Goal: Task Accomplishment & Management: Complete application form

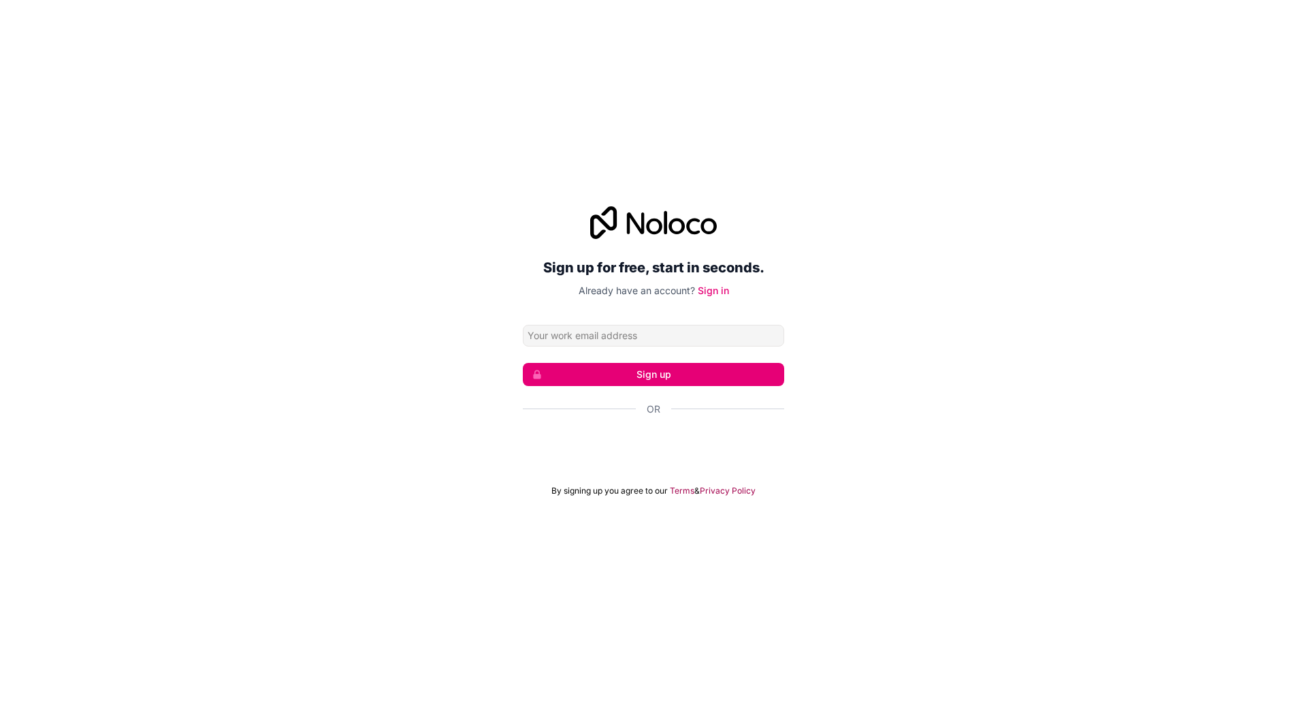
click at [623, 336] on input "Email address" at bounding box center [653, 336] width 261 height 22
type input "[EMAIL_ADDRESS][DOMAIN_NAME]"
click at [656, 375] on button "Sign up" at bounding box center [653, 374] width 261 height 23
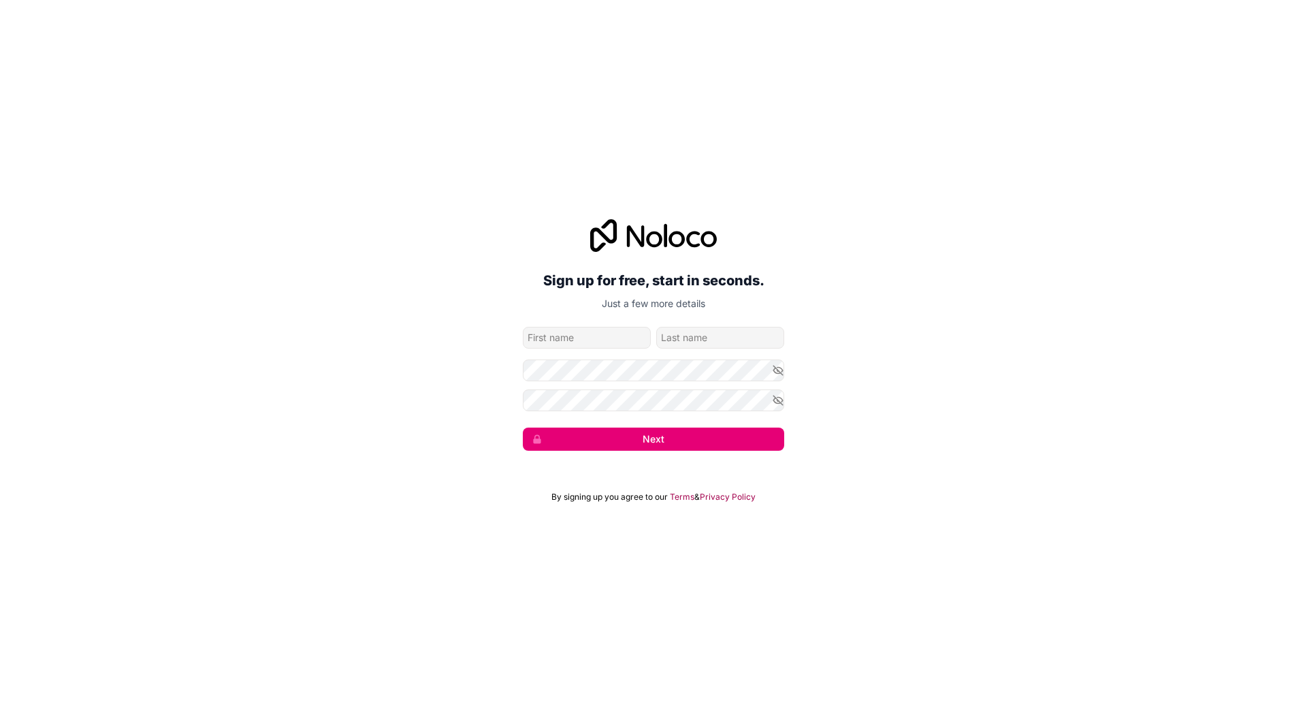
click at [600, 340] on input "given-name" at bounding box center [587, 338] width 128 height 22
type input "yassin"
type input "debdi"
click at [686, 438] on button "Next" at bounding box center [653, 438] width 261 height 23
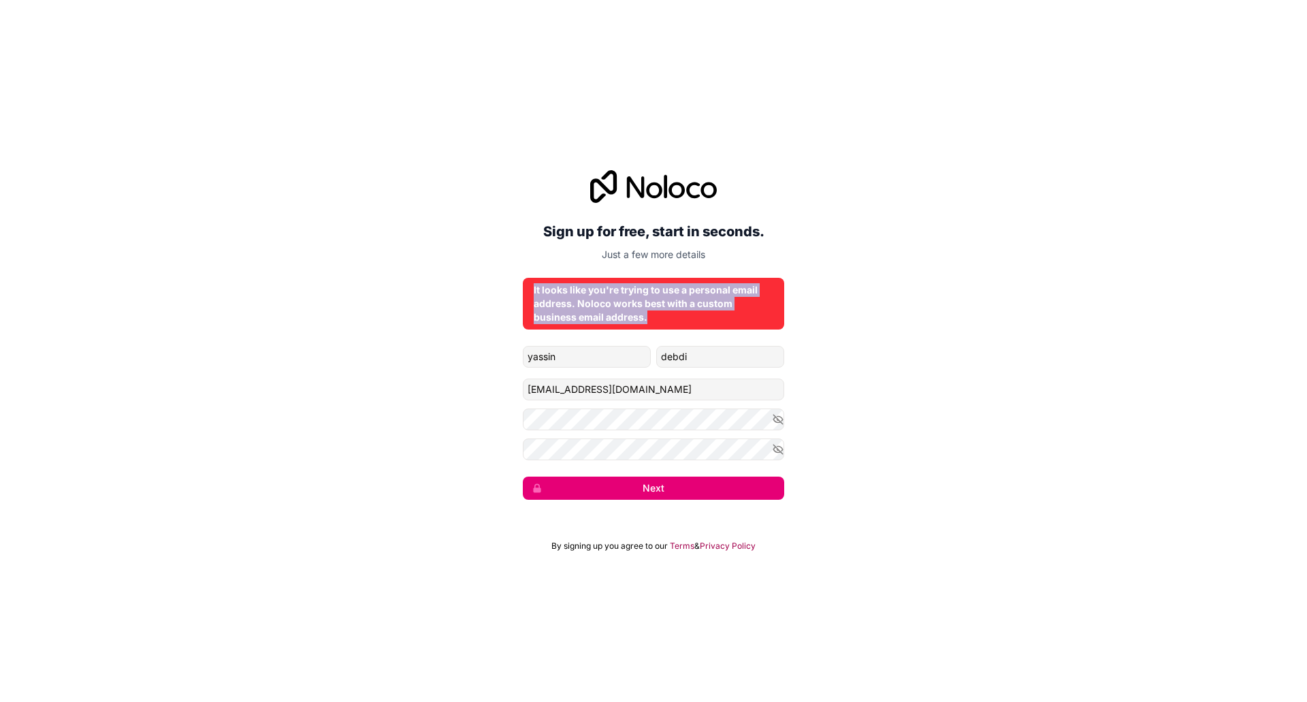
drag, startPoint x: 651, startPoint y: 318, endPoint x: 526, endPoint y: 280, distance: 130.1
click at [526, 280] on div "It looks like you're trying to use a personal email address. Noloco works best …" at bounding box center [653, 304] width 261 height 52
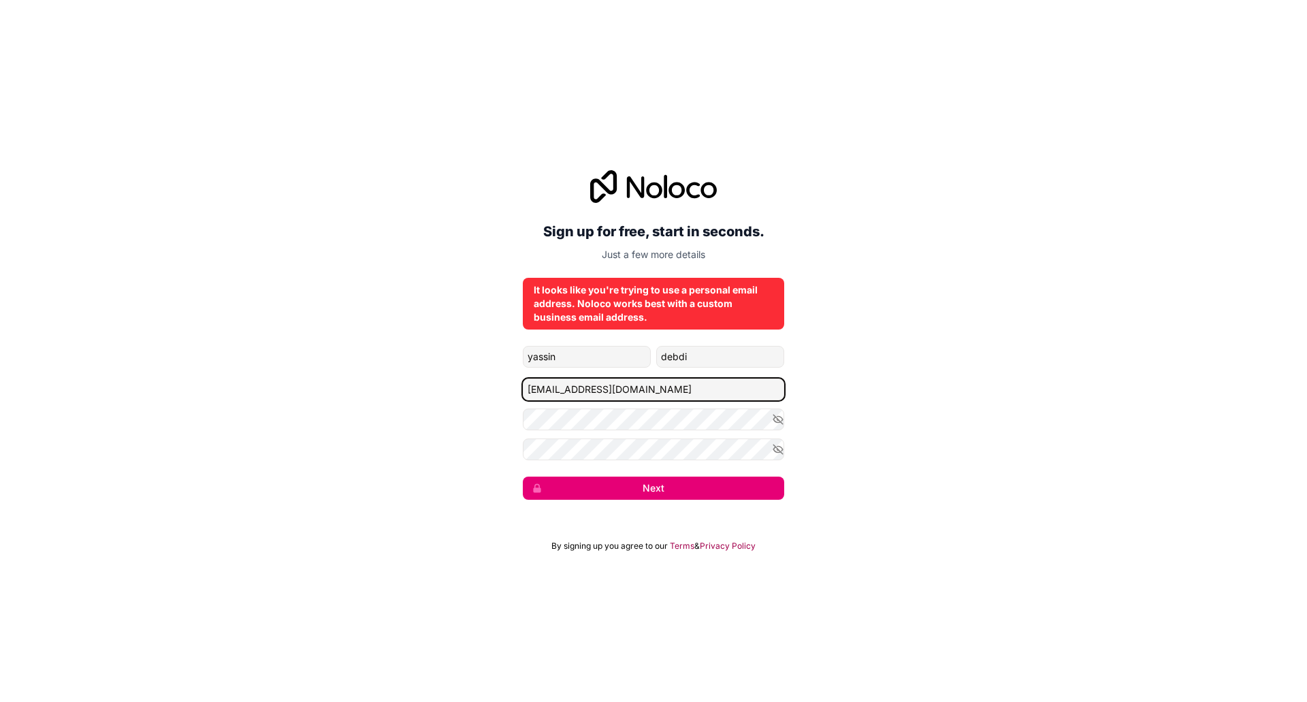
click at [650, 392] on input "dmy_elfaro@hotmail.com" at bounding box center [653, 389] width 261 height 22
type input "c"
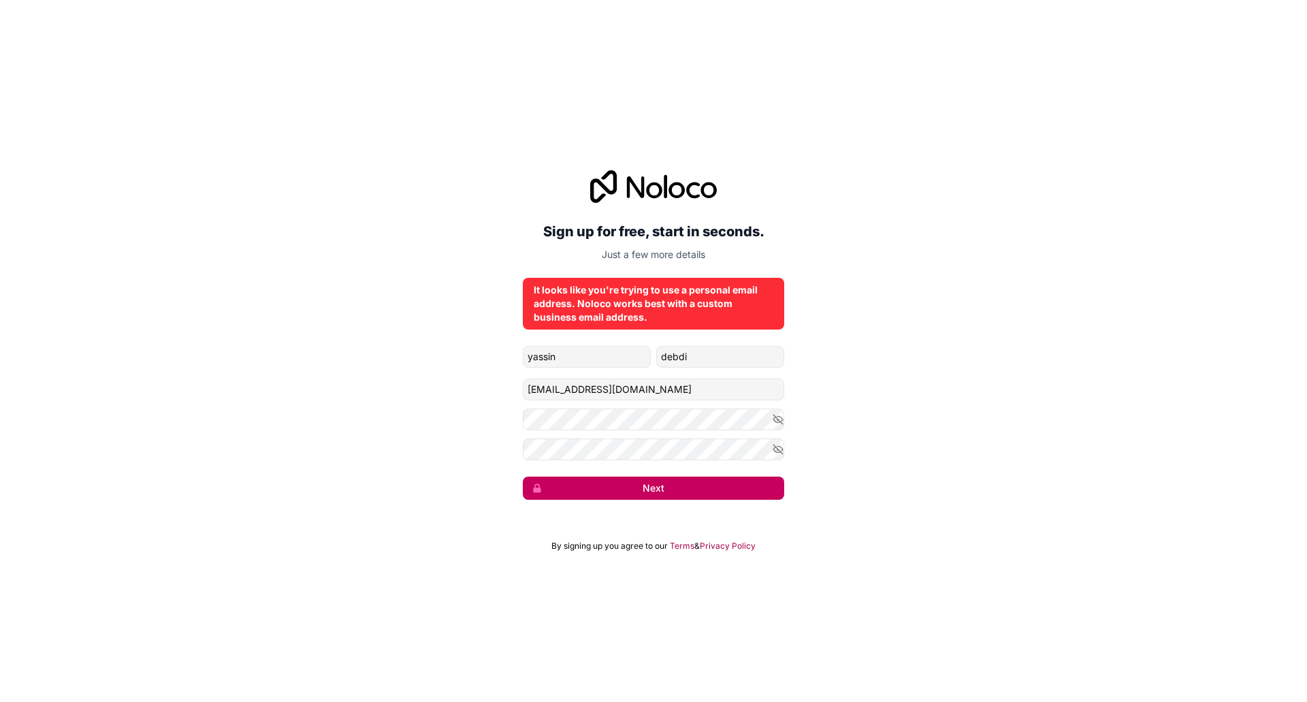
click at [661, 490] on button "Next" at bounding box center [653, 487] width 261 height 23
click at [653, 487] on button "Next" at bounding box center [653, 487] width 261 height 23
click at [670, 480] on button "Next" at bounding box center [653, 487] width 261 height 23
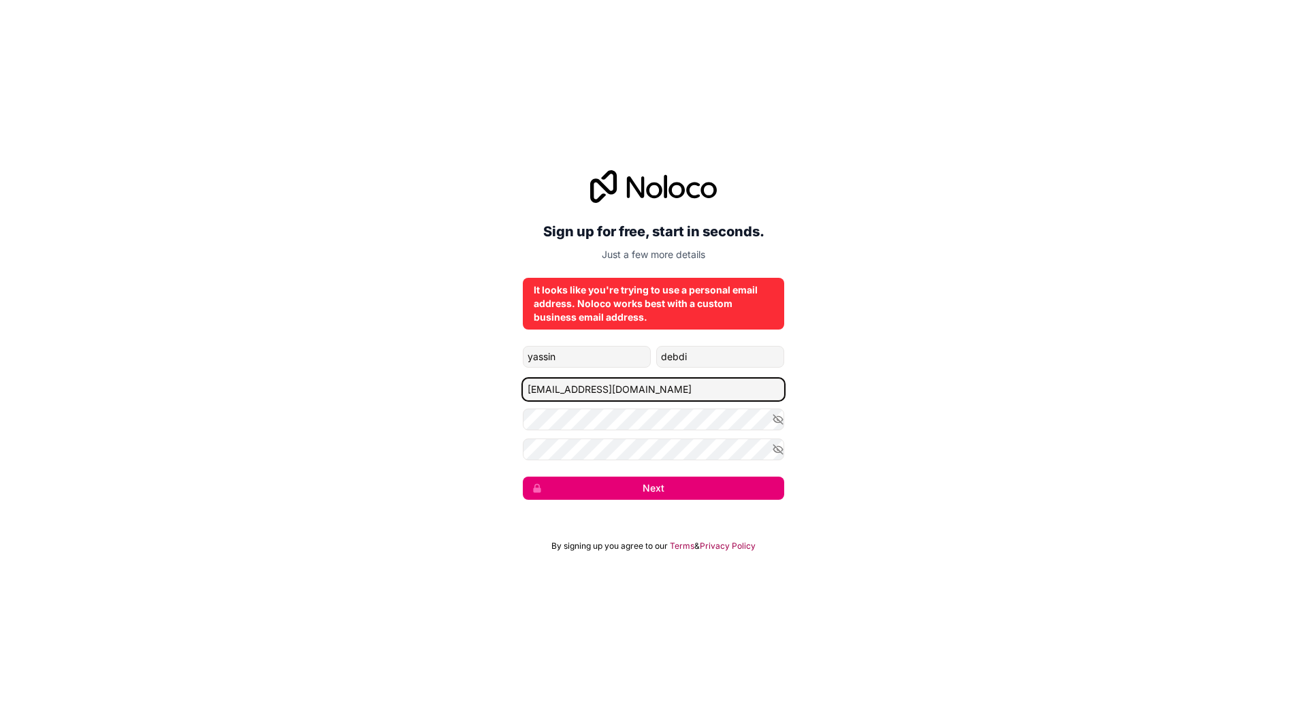
click at [659, 384] on input "dmyelfaro@gmail.com" at bounding box center [653, 389] width 261 height 22
drag, startPoint x: 566, startPoint y: 384, endPoint x: 481, endPoint y: 384, distance: 85.8
click at [481, 384] on div "Sign up for free, start in seconds. Just a few more details It looks like you'r…" at bounding box center [653, 335] width 1307 height 368
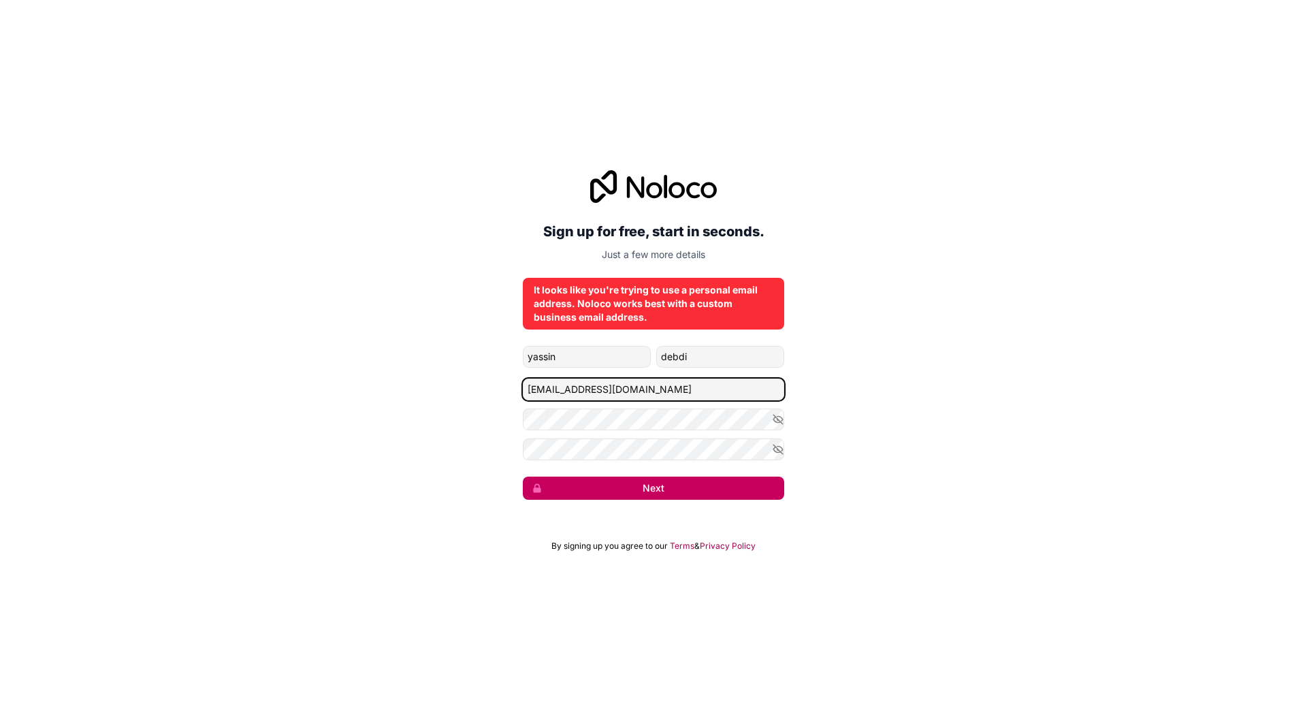
type input "ceo.yassin.debdi@proteinzone.ma"
click at [661, 491] on button "Next" at bounding box center [653, 487] width 261 height 23
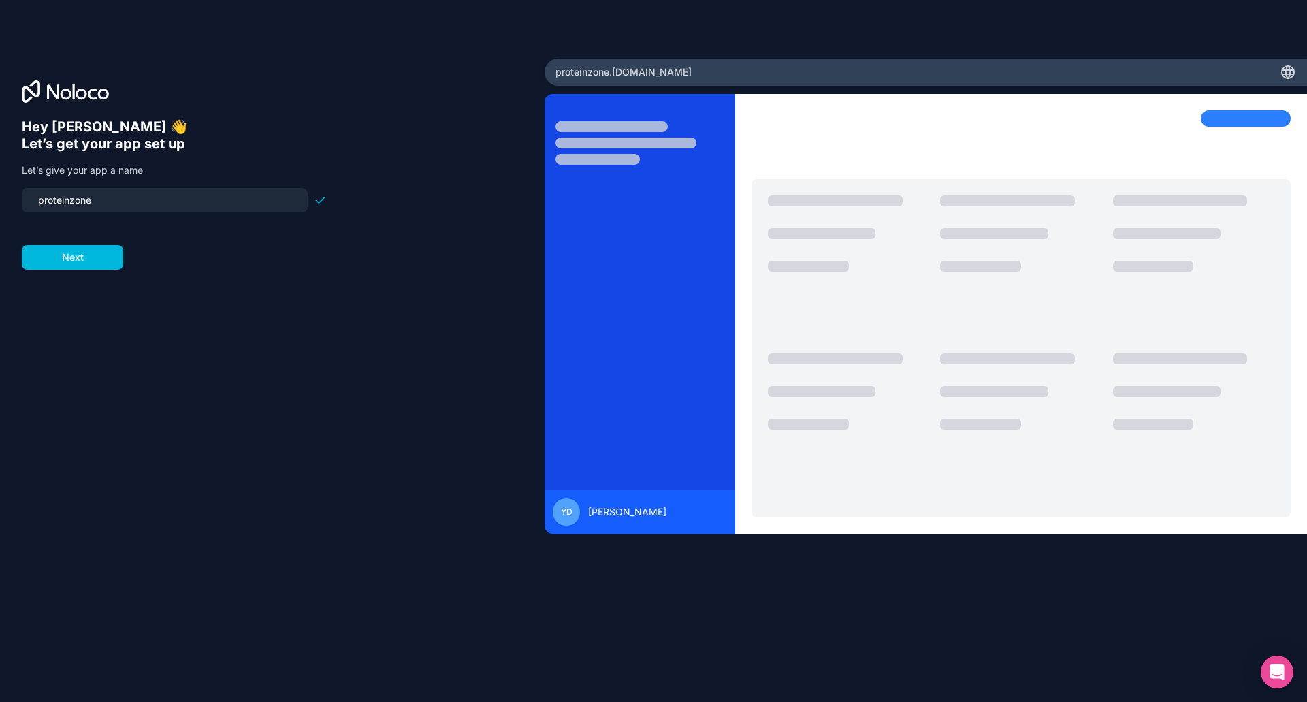
click at [126, 199] on input "proteinzone" at bounding box center [165, 200] width 270 height 19
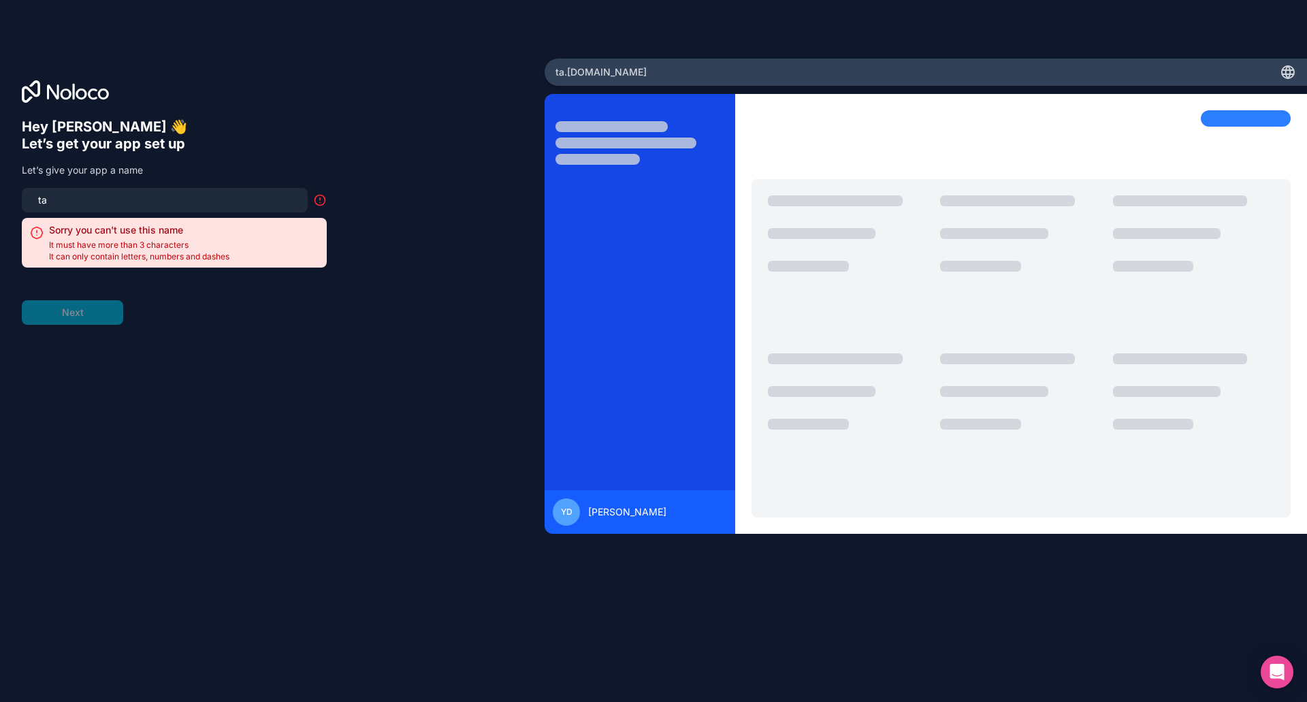
type input "t"
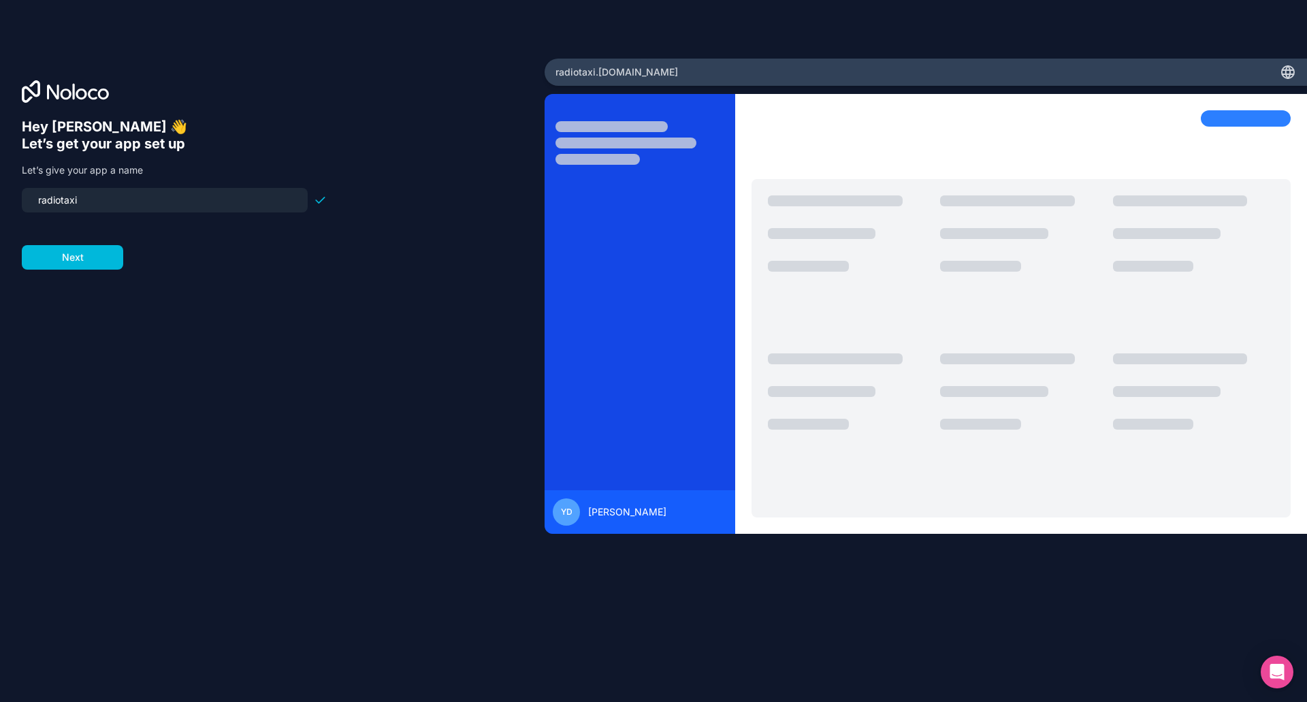
click at [60, 195] on input "radiotaxi" at bounding box center [165, 200] width 270 height 19
type input "radio-taxi"
click at [81, 260] on button "Next" at bounding box center [72, 257] width 101 height 25
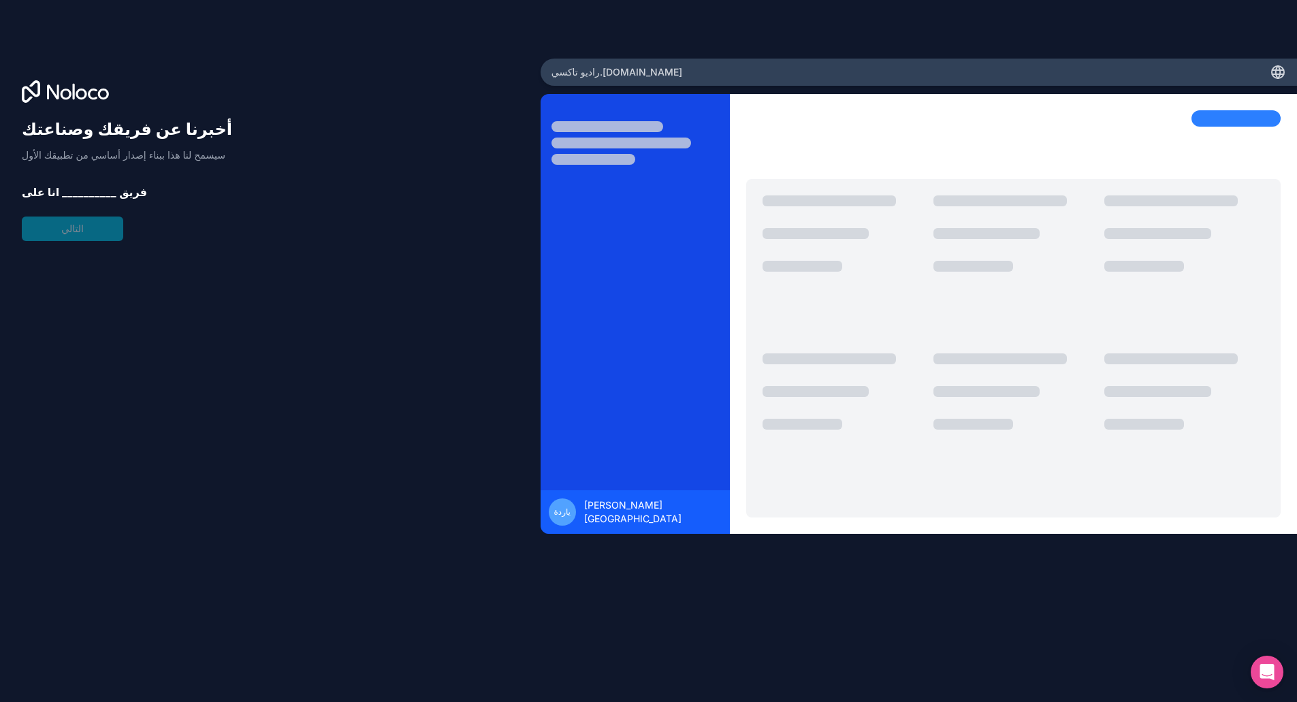
click at [69, 191] on font "__________" at bounding box center [89, 192] width 54 height 14
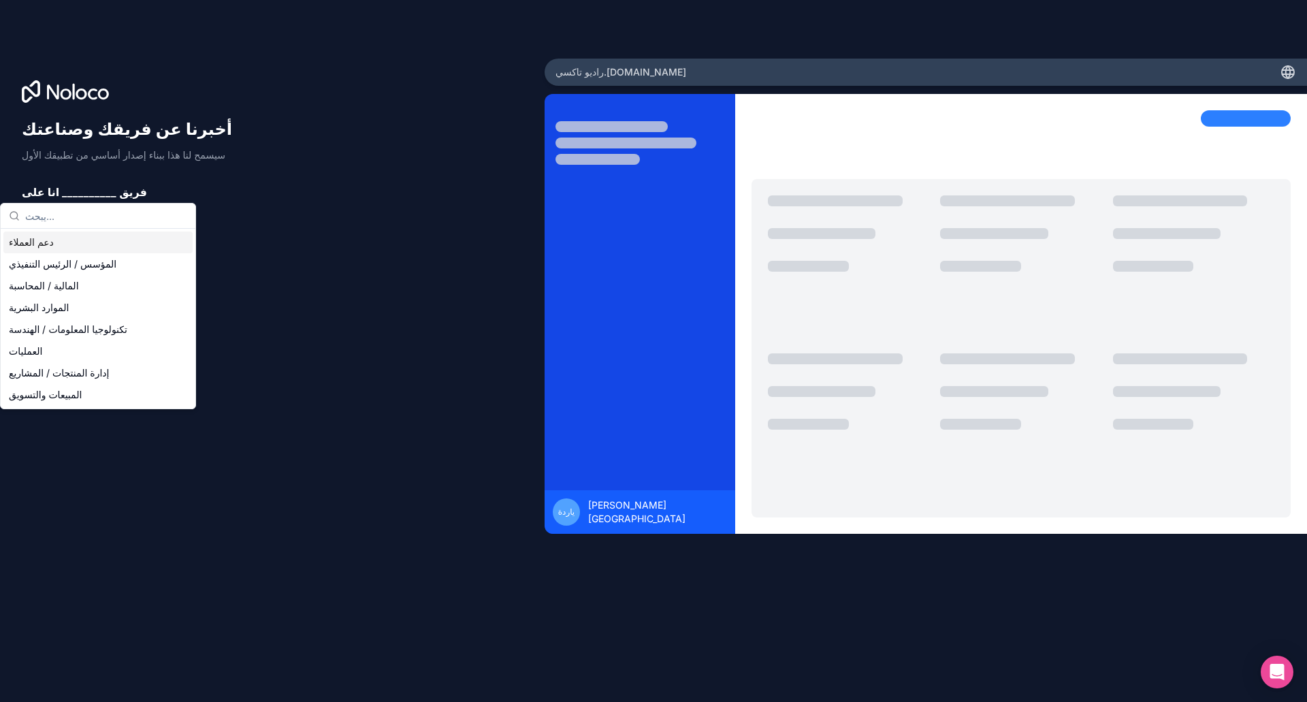
click at [67, 218] on input "text" at bounding box center [106, 216] width 162 height 25
click at [56, 306] on font "الموارد البشرية" at bounding box center [39, 308] width 60 height 12
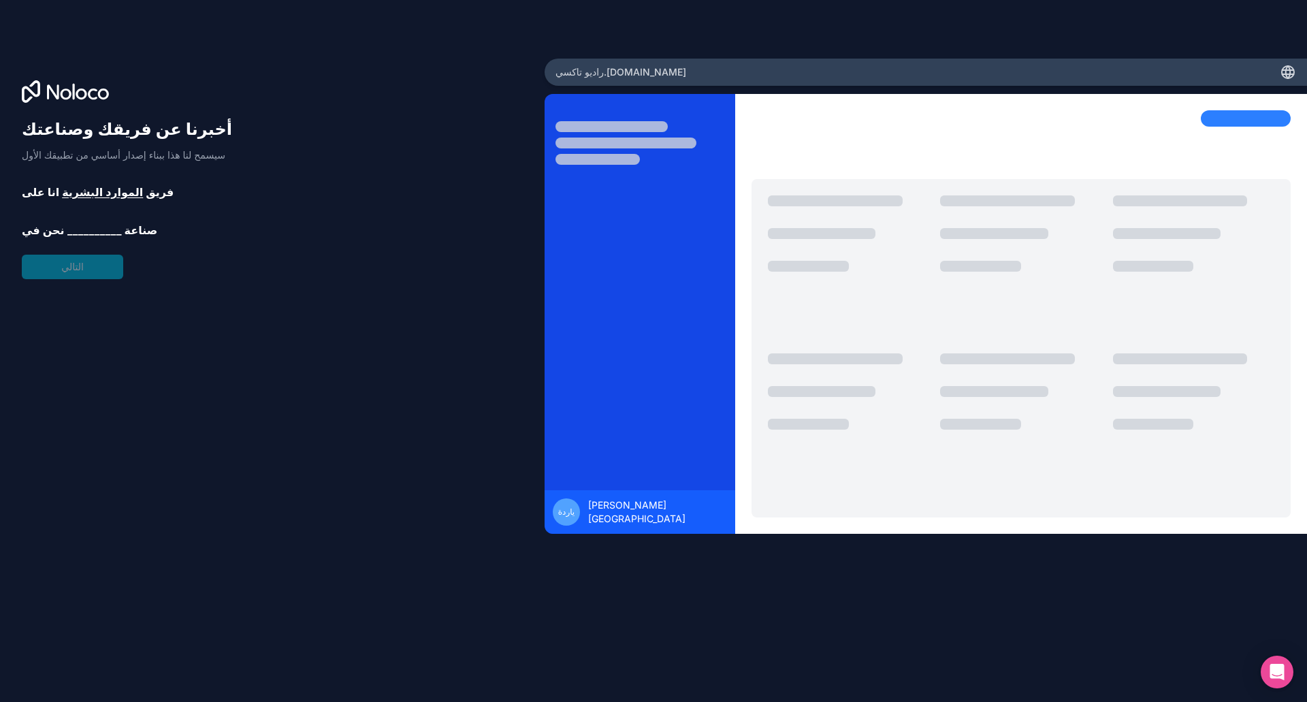
click at [69, 230] on font "__________" at bounding box center [94, 230] width 54 height 14
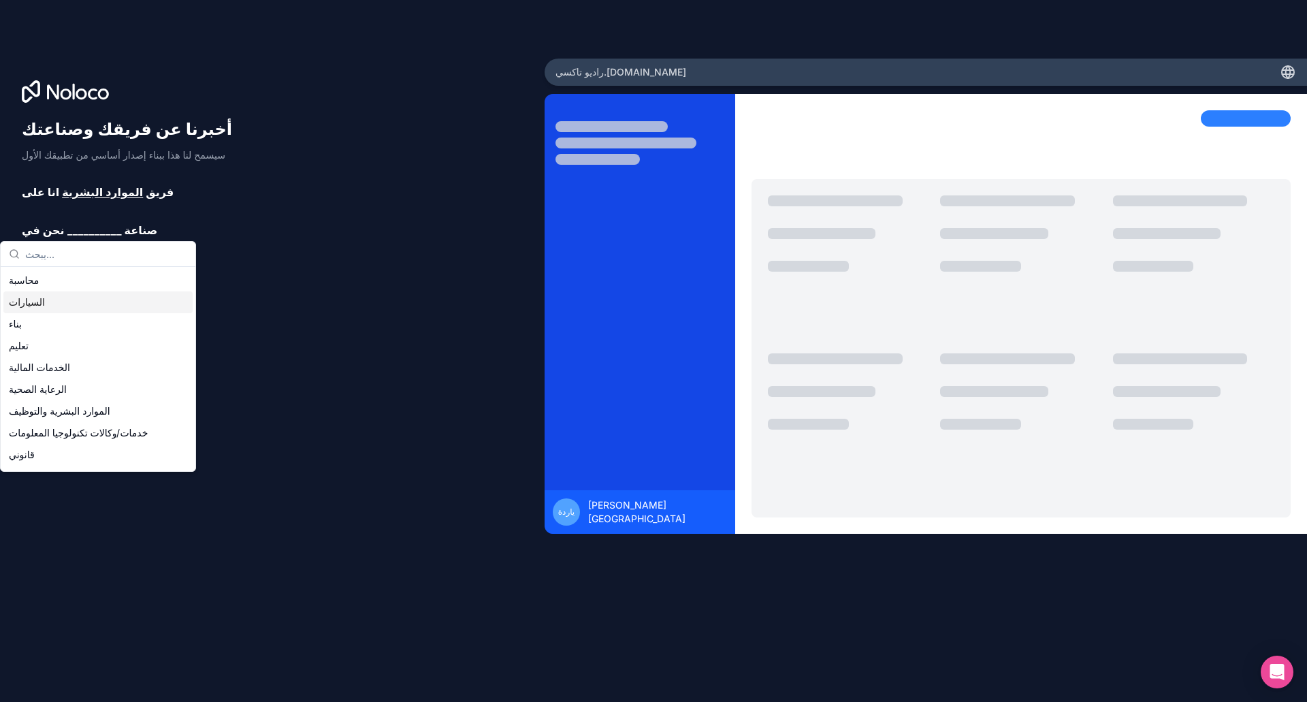
click at [34, 305] on font "السيارات" at bounding box center [27, 302] width 36 height 12
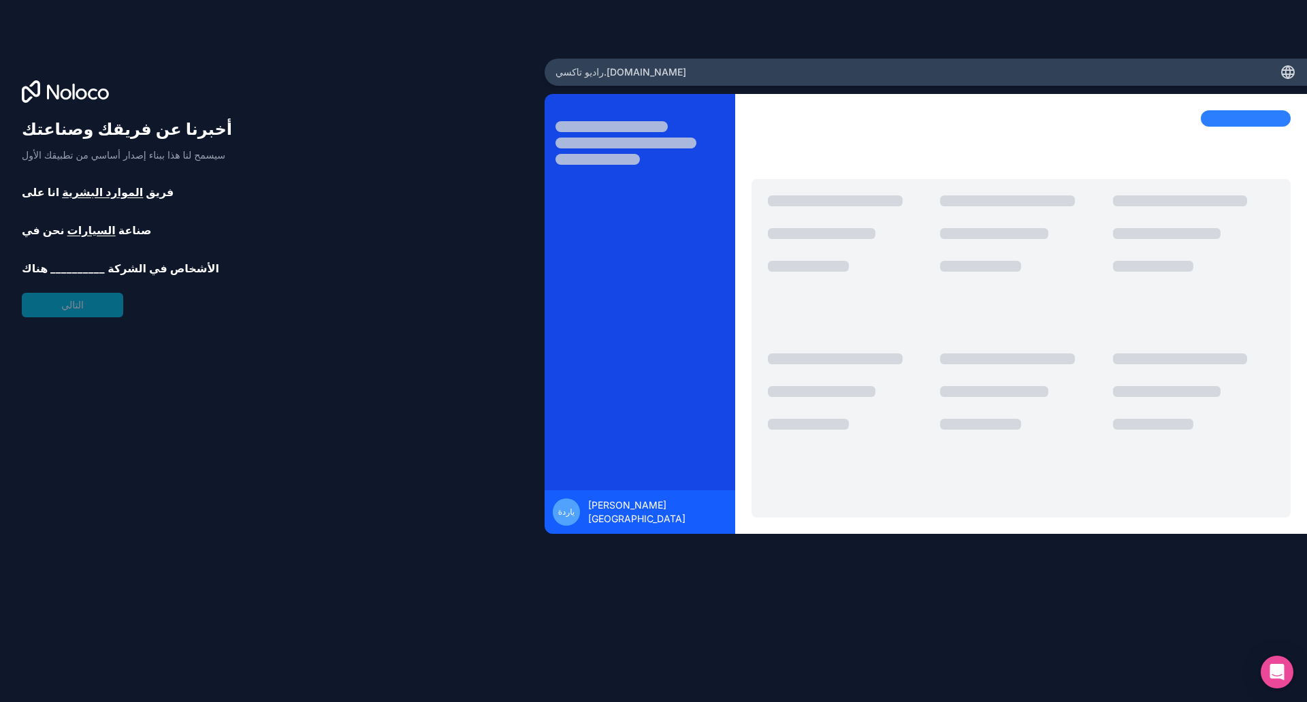
click at [92, 266] on font "__________" at bounding box center [77, 268] width 54 height 14
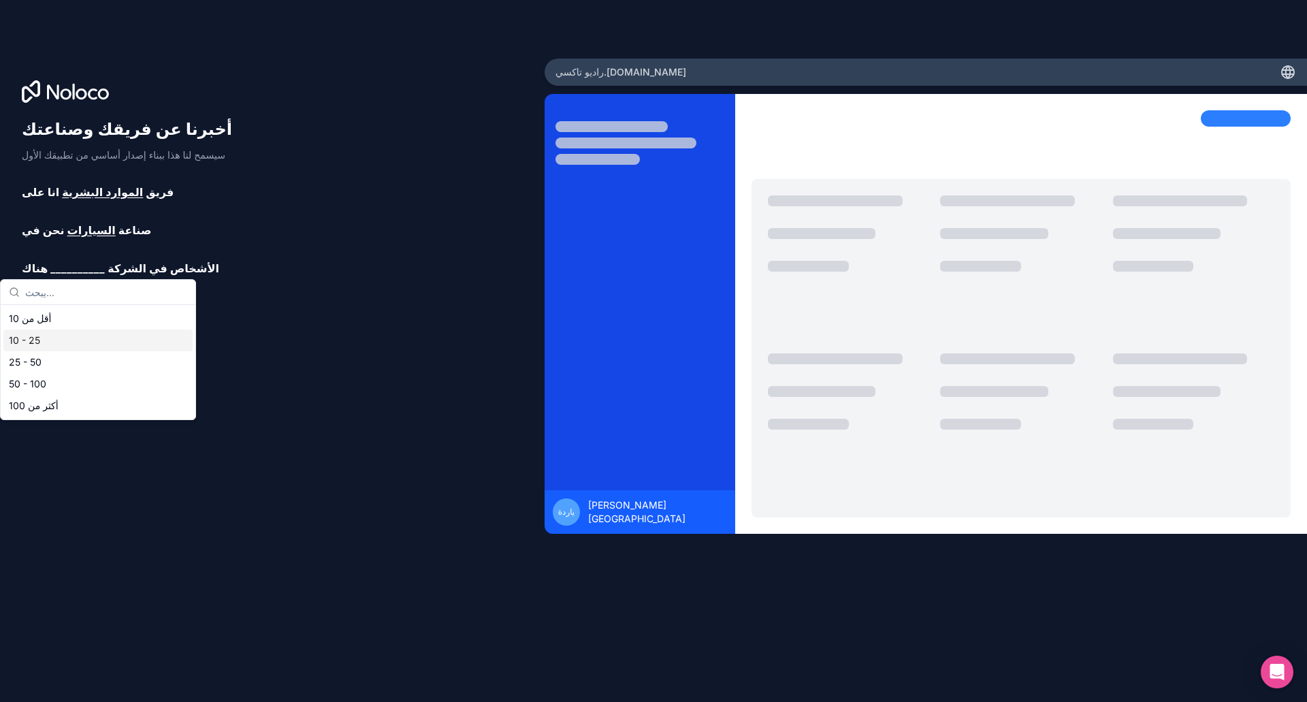
click at [59, 338] on div "10 - 25" at bounding box center [97, 340] width 189 height 22
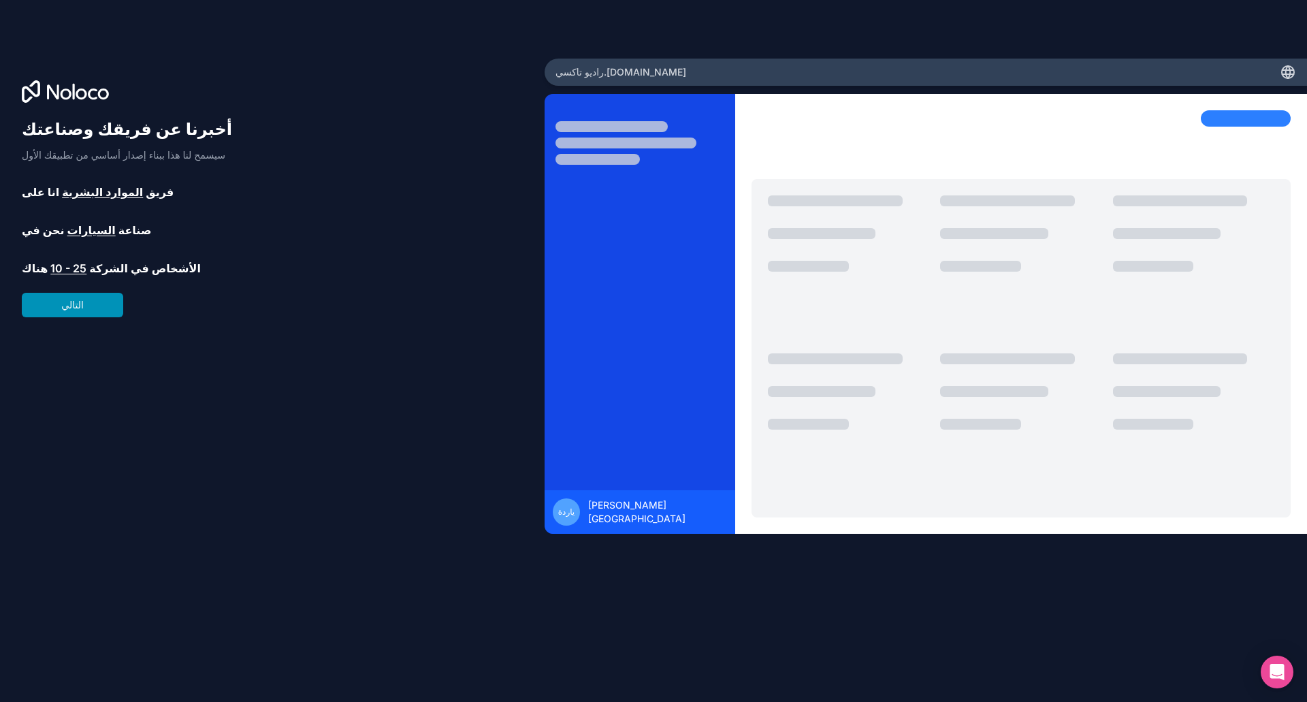
click at [66, 308] on font "التالي" at bounding box center [72, 305] width 22 height 12
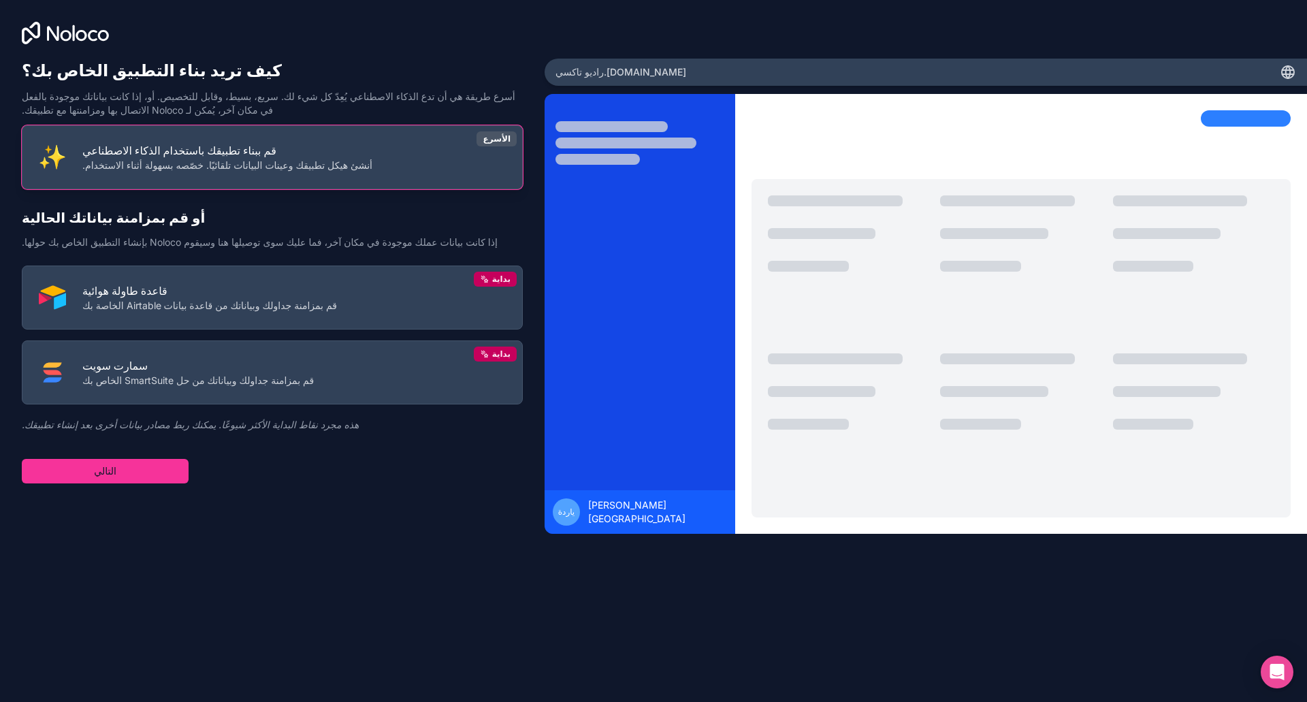
click at [298, 155] on p "قم ببناء تطبيقك باستخدام الذكاء الاصطناعي" at bounding box center [227, 150] width 290 height 16
click at [245, 161] on font "أنشئ هيكل تطبيقك وعينات البيانات تلقائيًا. خصّصه بسهولة أثناء الاستخدام." at bounding box center [227, 165] width 290 height 12
click at [268, 165] on font "أنشئ هيكل تطبيقك وعينات البيانات تلقائيًا. خصّصه بسهولة أثناء الاستخدام." at bounding box center [227, 165] width 290 height 12
click at [141, 470] on button "التالي" at bounding box center [105, 471] width 167 height 25
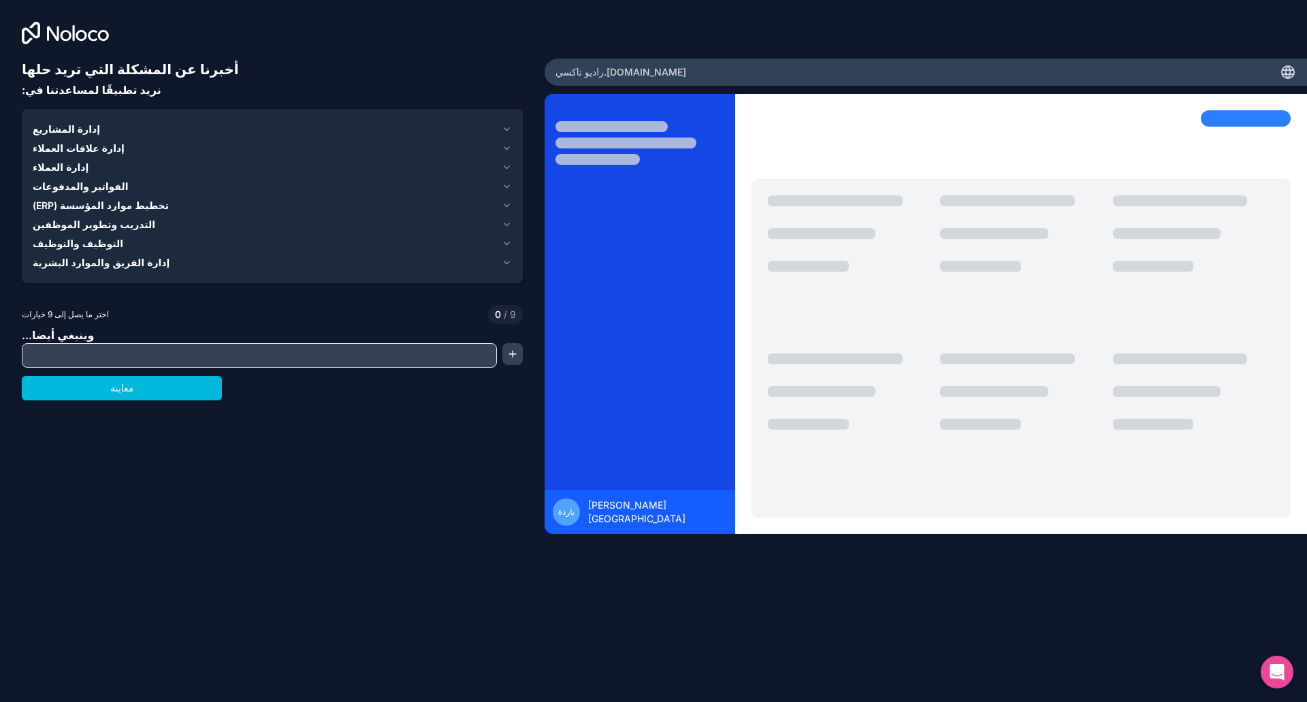
click at [280, 353] on input "text" at bounding box center [259, 355] width 468 height 19
click at [506, 130] on icon "button" at bounding box center [506, 129] width 5 height 3
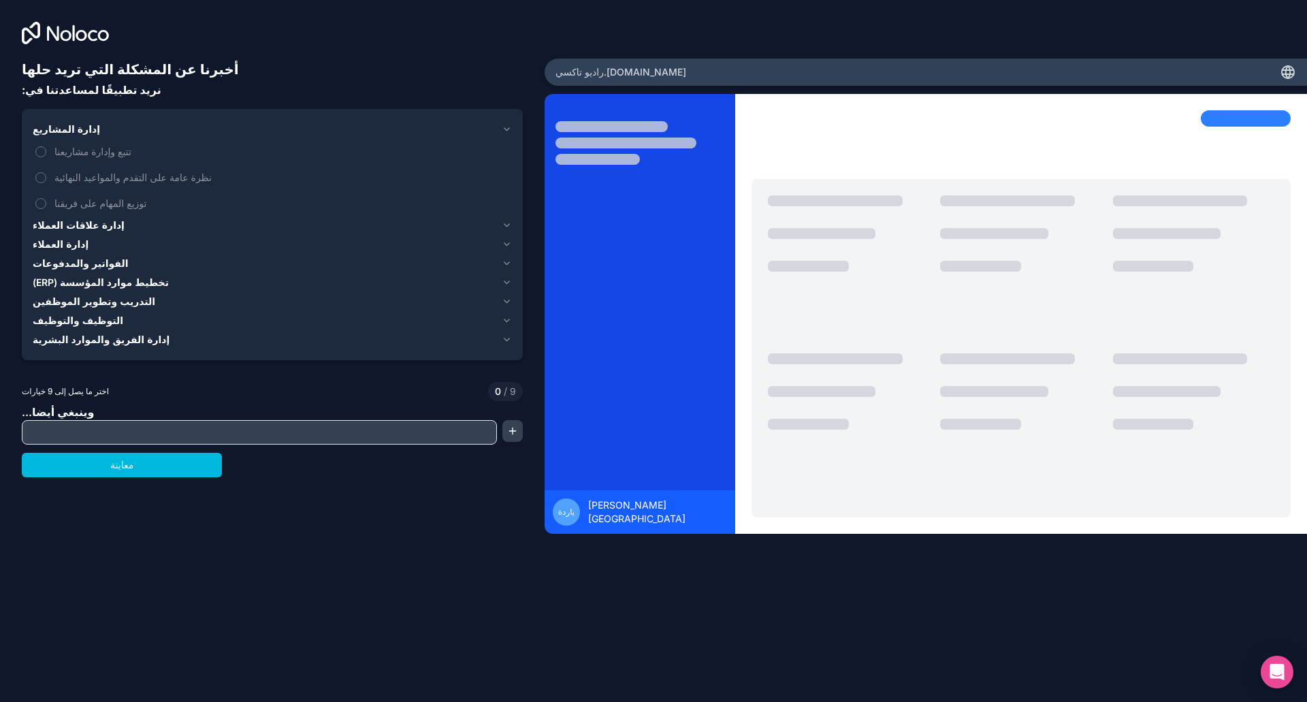
click at [41, 153] on button "تتبع وإدارة مشاريعنا" at bounding box center [40, 151] width 11 height 11
click at [40, 176] on button "نظرة عامة على التقدم والمواعيد النهائية" at bounding box center [40, 177] width 11 height 11
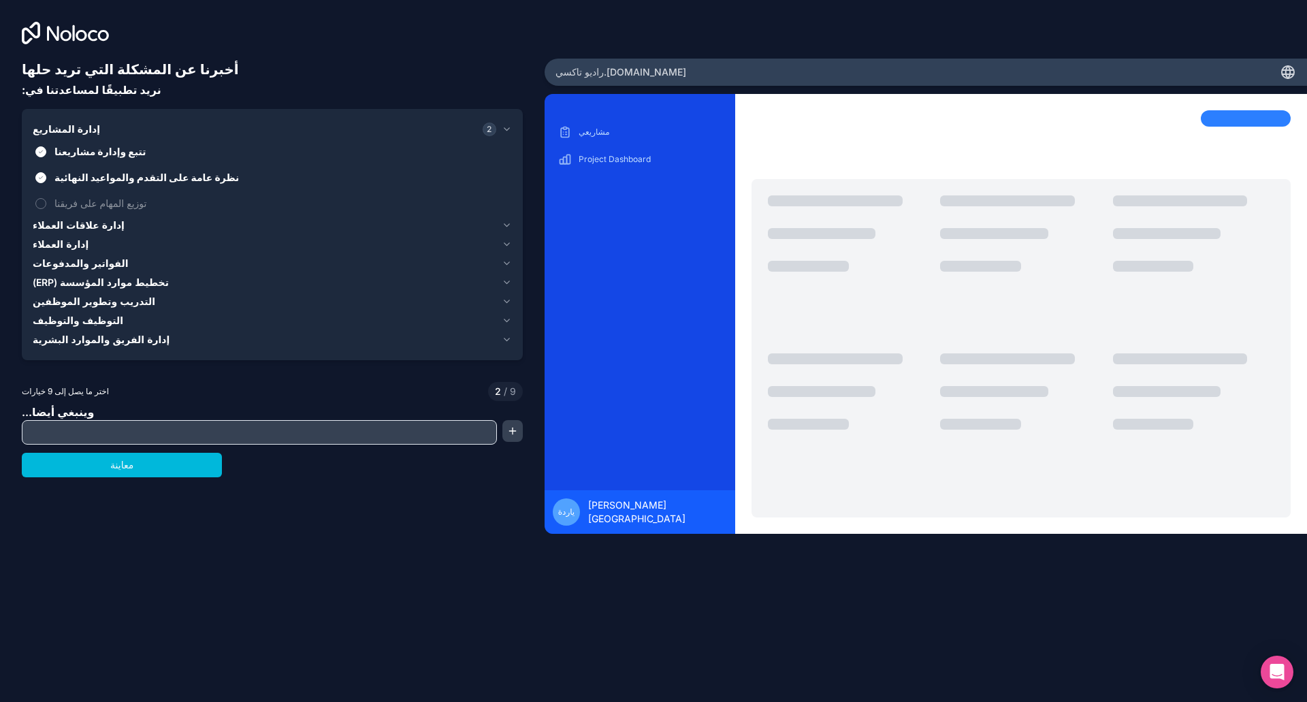
click at [40, 201] on button "توزيع المهام على فريقنا" at bounding box center [40, 203] width 11 height 11
click at [506, 223] on icon "button" at bounding box center [507, 225] width 10 height 11
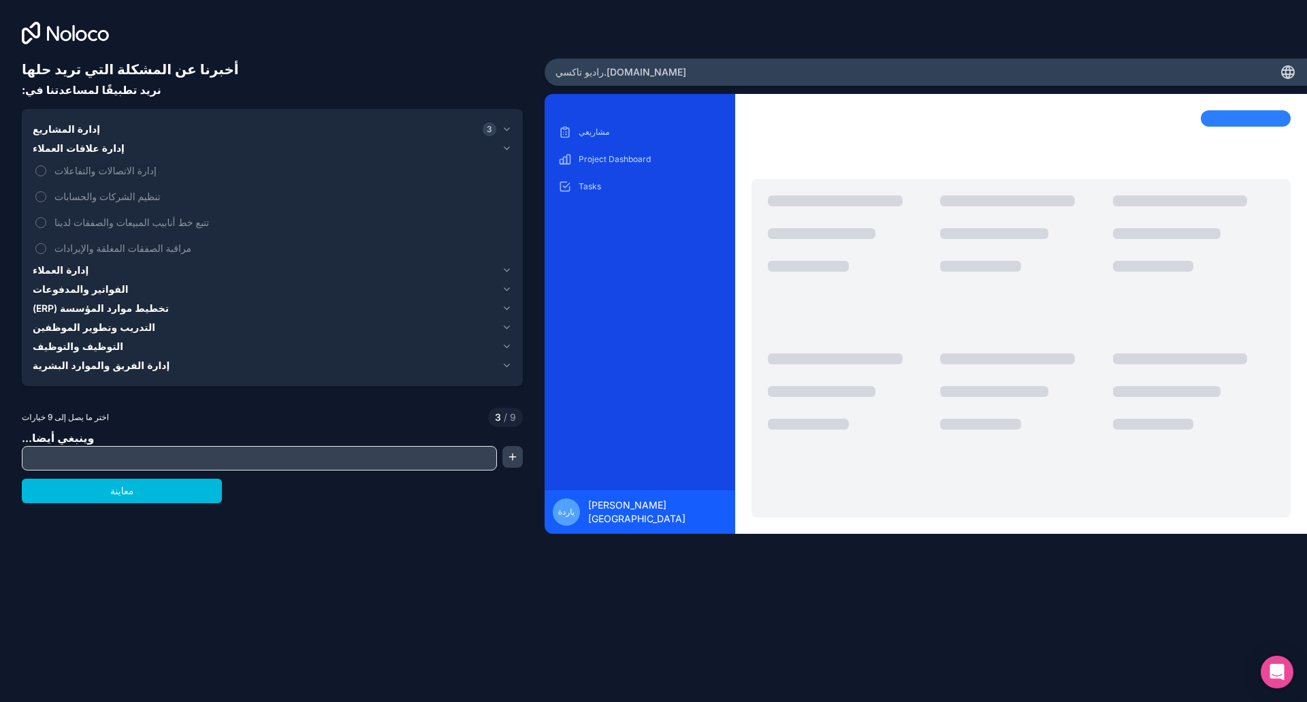
click at [39, 193] on button "تنظيم الشركات والحسابات" at bounding box center [40, 196] width 11 height 11
click at [43, 220] on button "تتبع خط أنابيب المبيعات والصفقات لدينا" at bounding box center [40, 222] width 11 height 11
click at [41, 168] on button "إدارة الاتصالات والتفاعلات" at bounding box center [40, 170] width 11 height 11
click at [507, 268] on icon "button" at bounding box center [507, 270] width 10 height 11
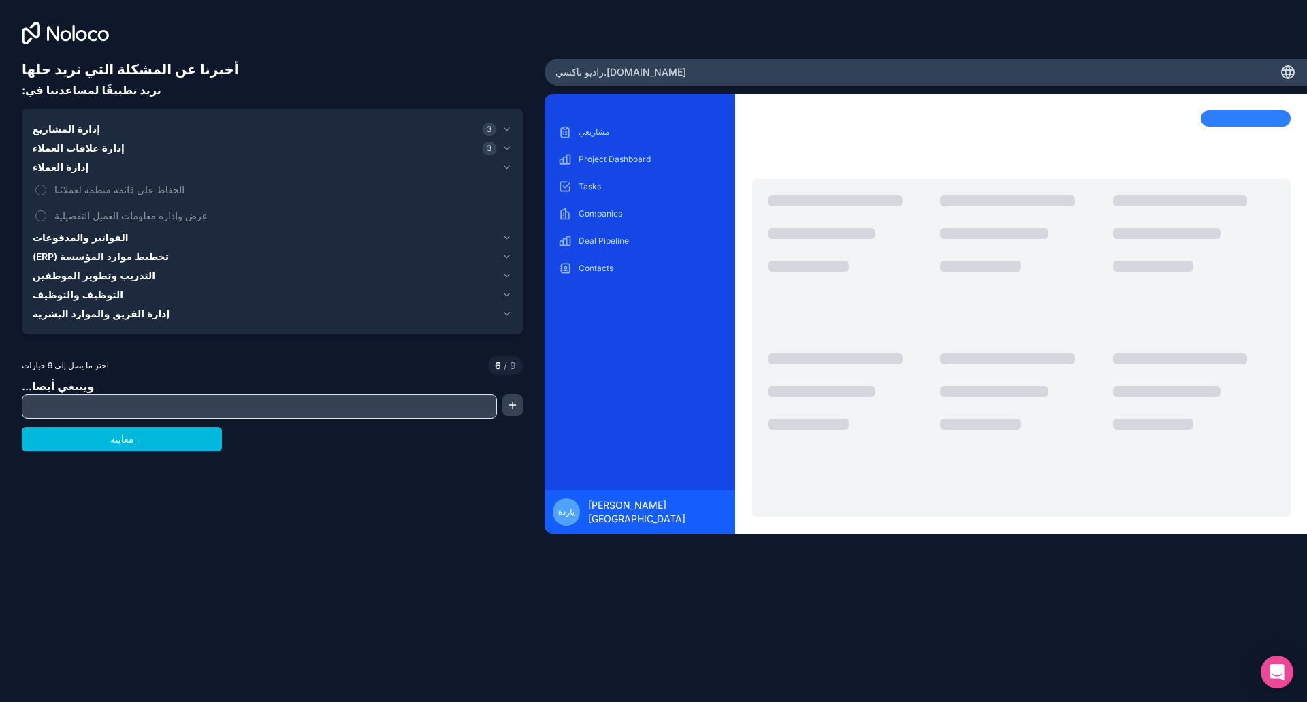
click at [38, 187] on button "الحفاظ على قائمة منظمة لعملائنا" at bounding box center [40, 189] width 11 height 11
click at [44, 213] on button "عرض وإدارة معلومات العميل التفصيلية" at bounding box center [40, 215] width 11 height 11
click at [502, 238] on icon "button" at bounding box center [507, 237] width 10 height 11
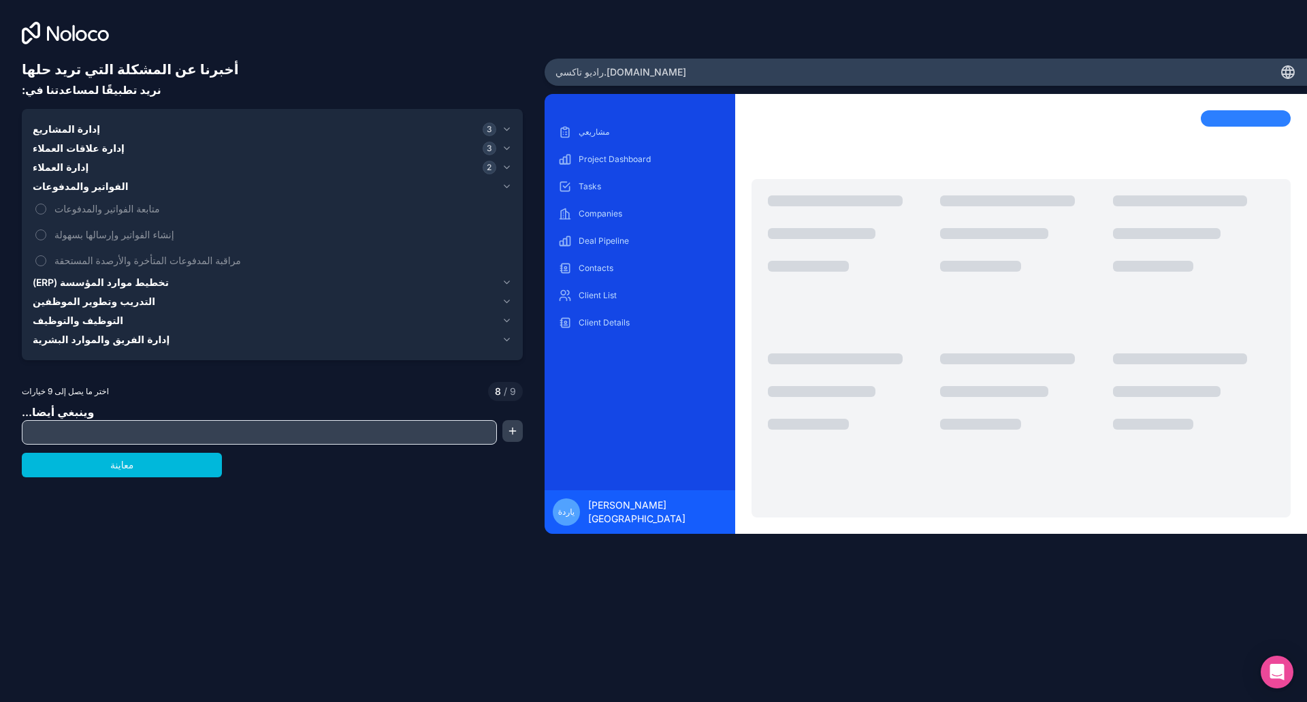
click at [40, 231] on button "إنشاء الفواتير وإرسالها بسهولة" at bounding box center [40, 234] width 11 height 11
click at [508, 280] on icon "button" at bounding box center [507, 282] width 10 height 11
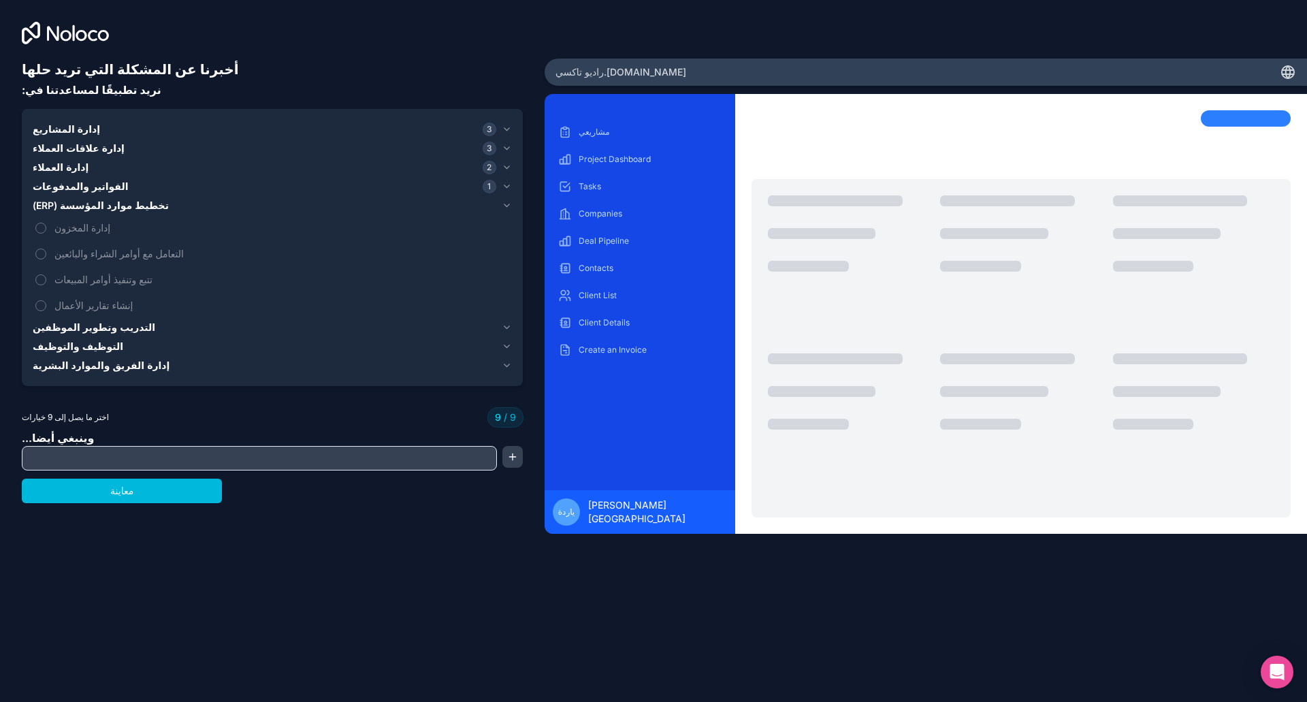
click at [89, 225] on font "إدارة المخزون" at bounding box center [82, 228] width 56 height 12
click at [95, 224] on font "إدارة المخزون" at bounding box center [82, 228] width 56 height 12
click at [101, 250] on font "التعامل مع أوامر الشراء والبائعين" at bounding box center [118, 254] width 129 height 12
click at [78, 281] on font "تتبع وتنفيذ أوامر المبيعات" at bounding box center [103, 280] width 98 height 12
click at [72, 302] on font "إنشاء تقارير الأعمال" at bounding box center [93, 305] width 79 height 12
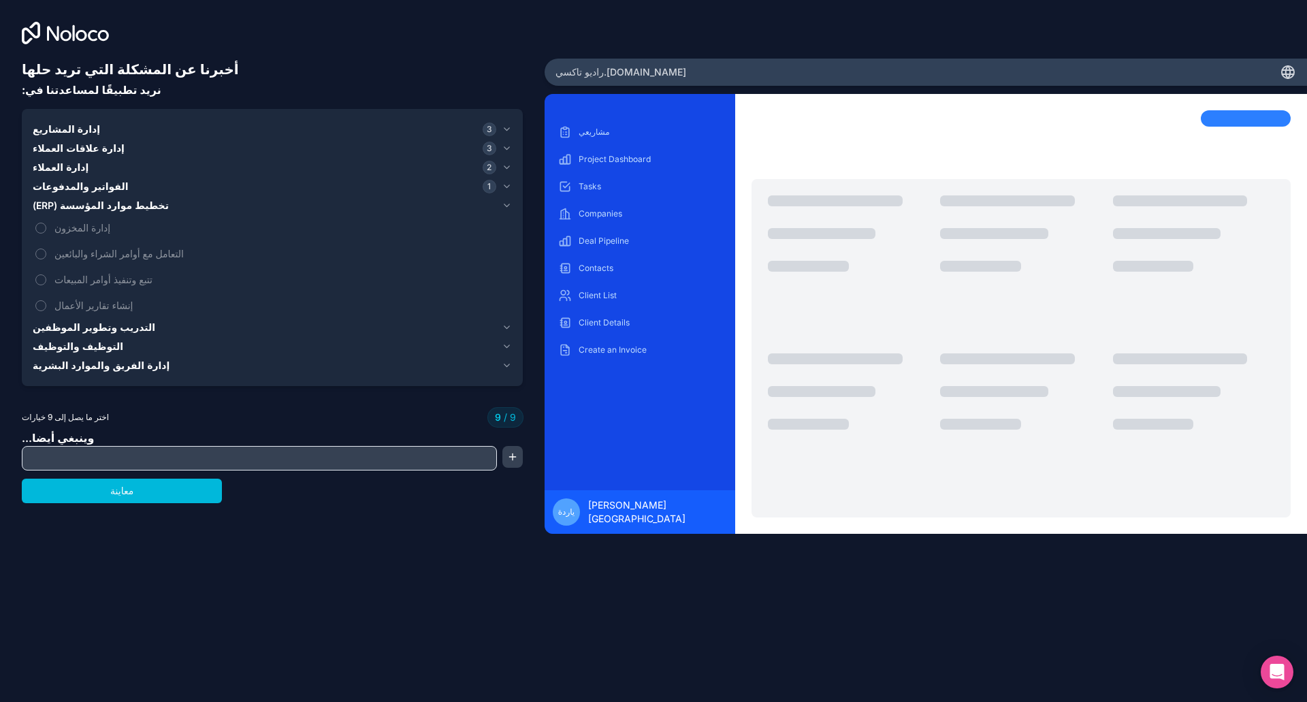
click at [59, 300] on font "إنشاء تقارير الأعمال" at bounding box center [93, 305] width 79 height 12
click at [504, 324] on icon "button" at bounding box center [507, 327] width 10 height 11
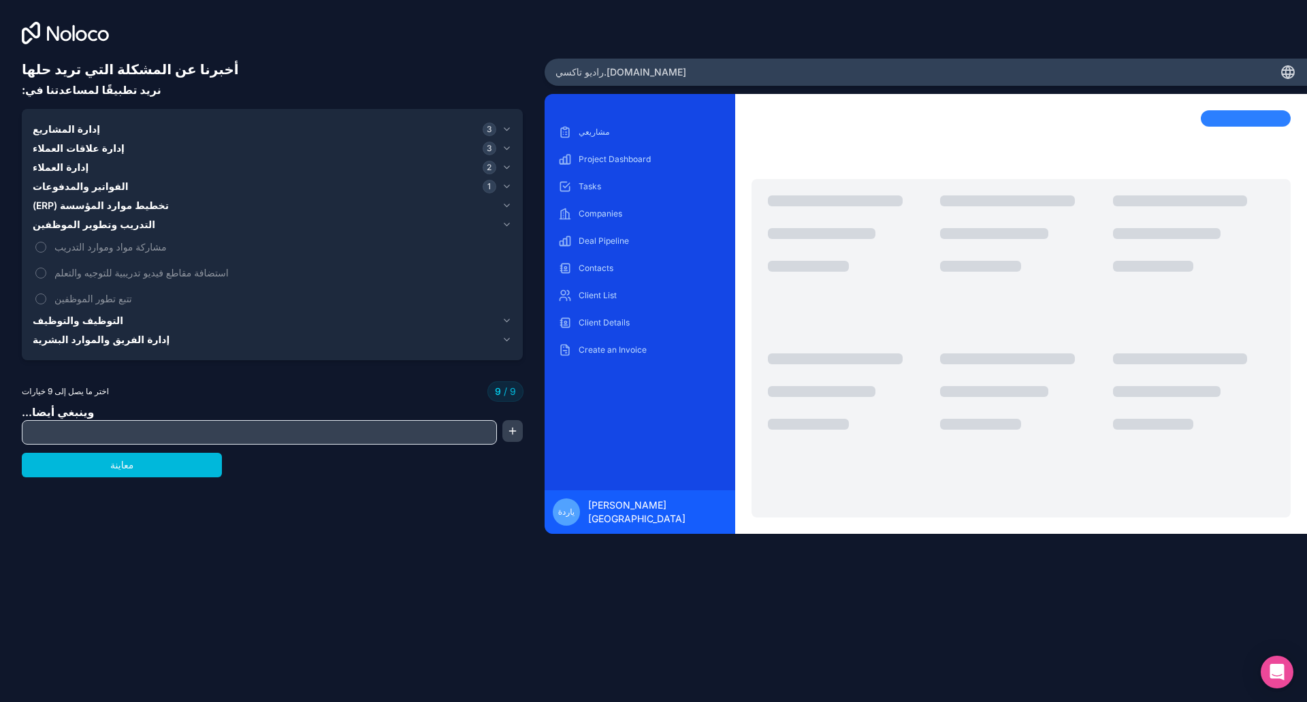
click at [65, 297] on font "تتبع تطور الموظفين" at bounding box center [93, 299] width 78 height 12
click at [506, 320] on icon "button" at bounding box center [507, 320] width 10 height 11
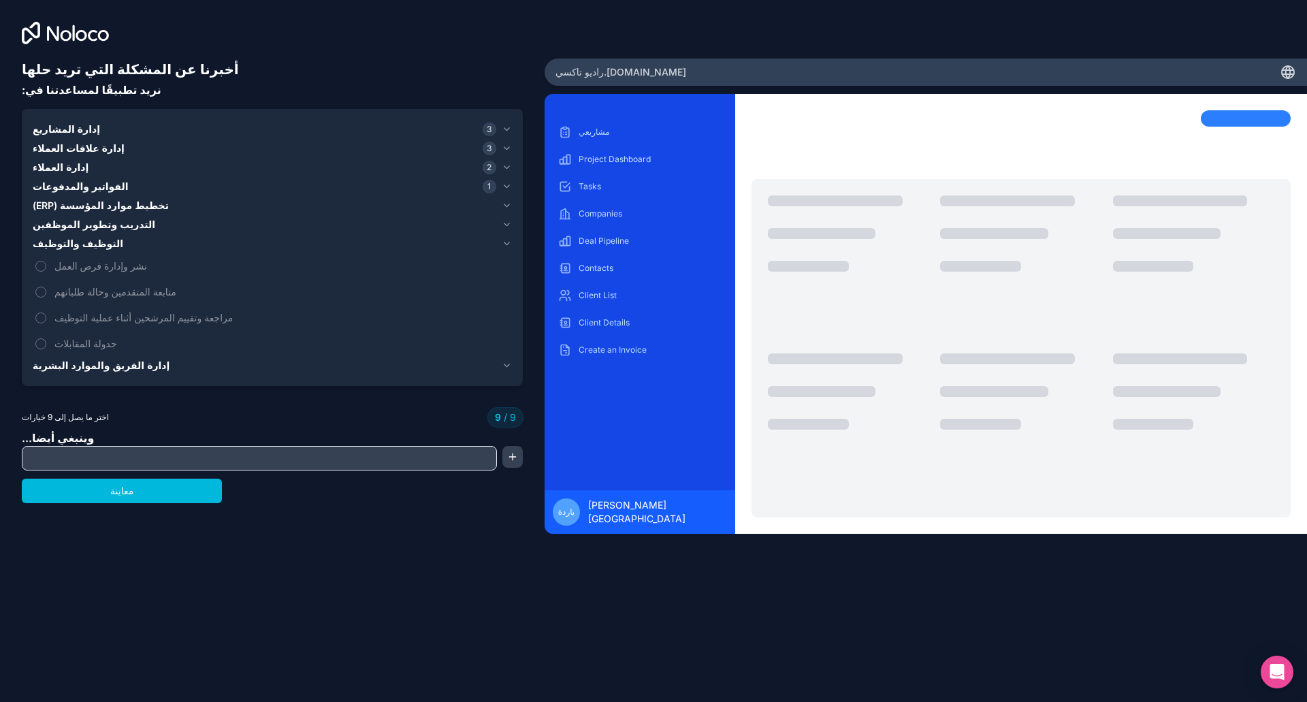
click at [131, 293] on font "متابعة المتقدمين وحالة طلباتهم" at bounding box center [115, 292] width 122 height 12
click at [179, 458] on input "text" at bounding box center [259, 458] width 468 height 19
click at [508, 453] on button "button" at bounding box center [512, 457] width 20 height 22
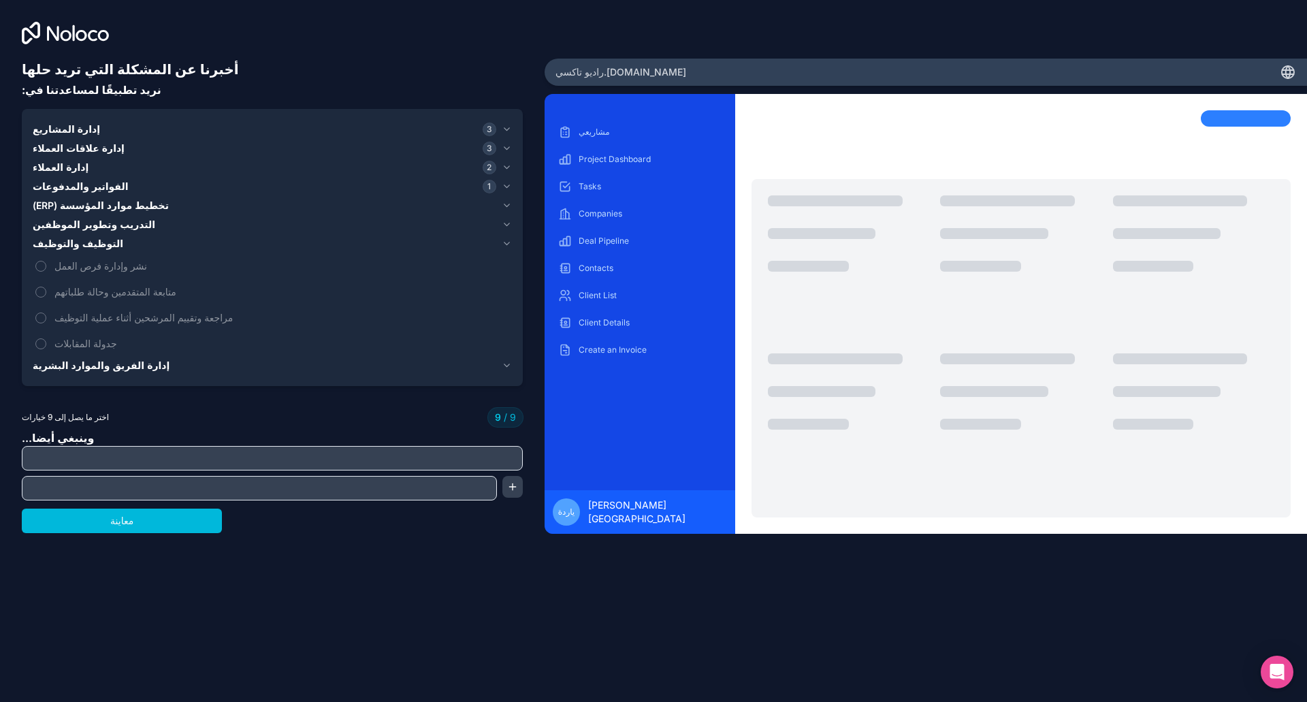
click at [276, 455] on input "text" at bounding box center [272, 458] width 494 height 19
paste input "منصة ربط (مثل Uber, Careem): أنت وسيط بين الراكب والسائق، تربطهم وتحصل على عمول…"
type input "منصة ربط (مثل Uber, Careem): أنت وسيط بين الراكب والسائق، تربطهم وتحصل على عمول…"
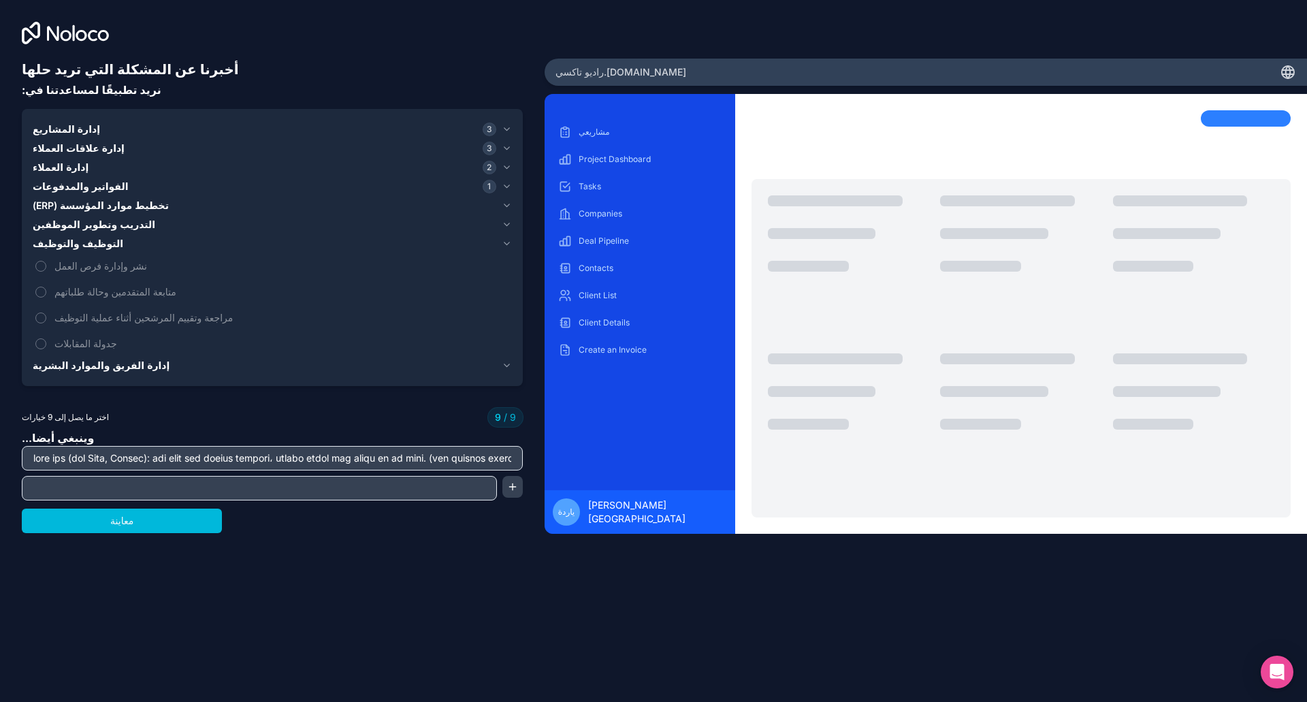
click at [292, 485] on input "text" at bounding box center [259, 488] width 468 height 19
paste input "منصة ربط (مثل Uber, Careem): أنت وسيط بين الراكب والسائق، تربطهم وتحصل على عمول…"
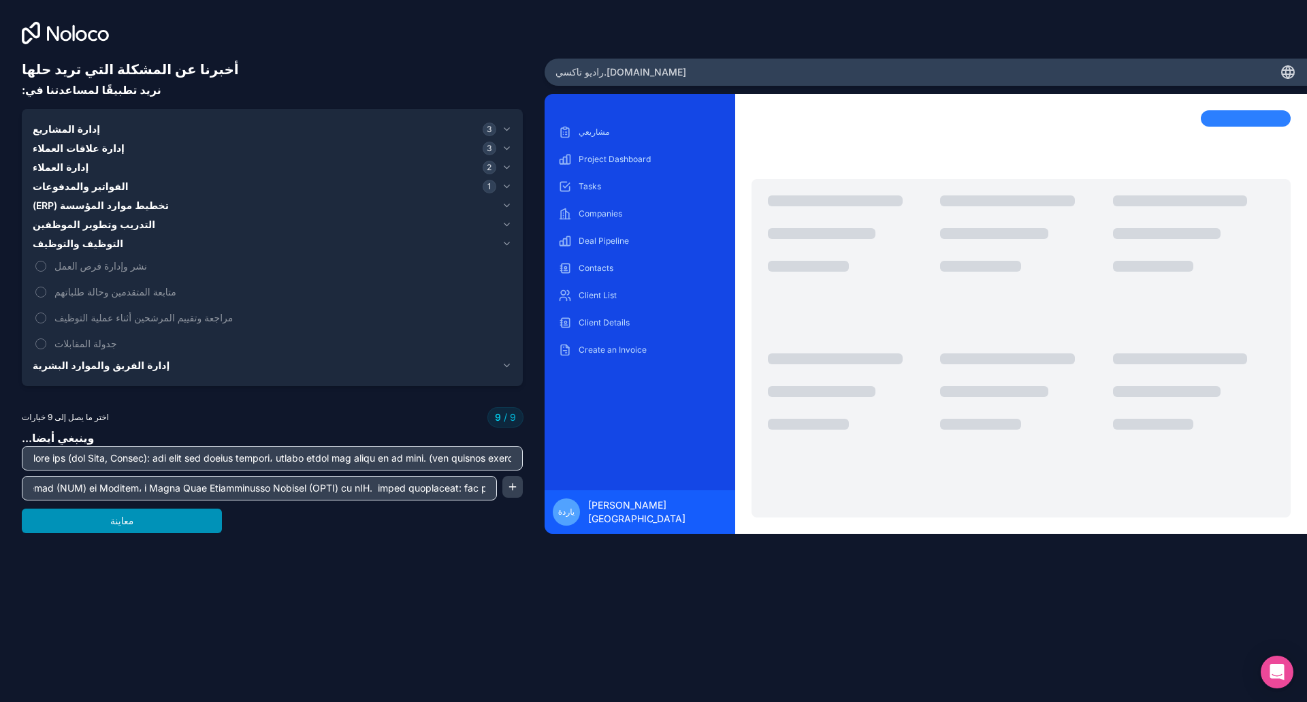
type input "منصة ربط (مثل Uber, Careem): أنت وسيط بين الراكب والسائق، تربطهم وتحصل على عمول…"
click at [148, 521] on button "معاينة" at bounding box center [122, 520] width 200 height 25
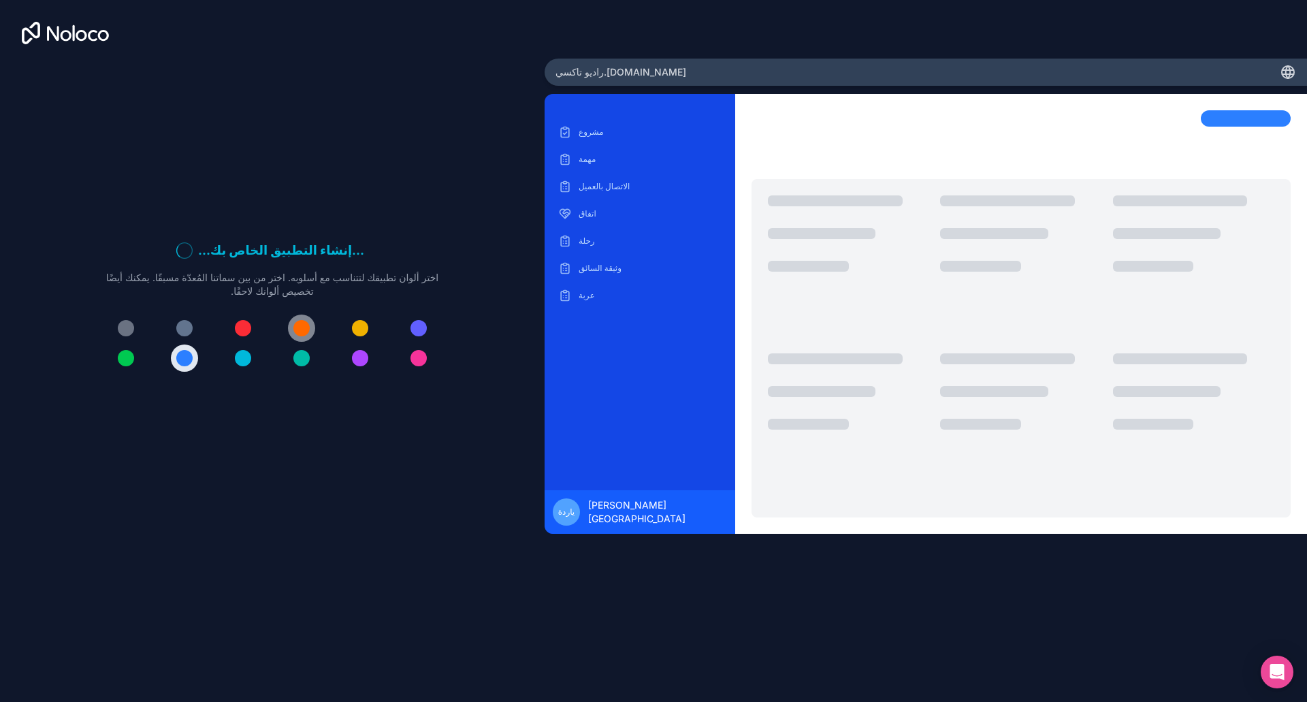
click at [299, 327] on div at bounding box center [301, 328] width 16 height 16
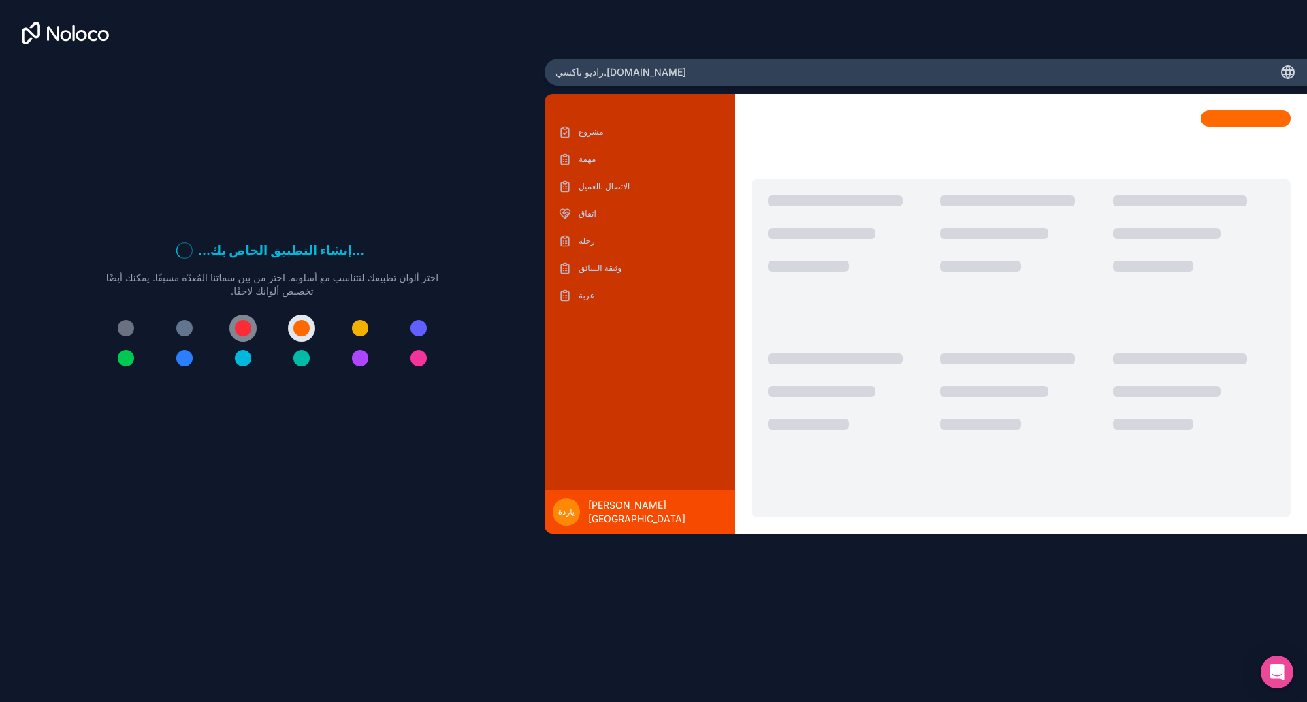
click at [239, 325] on div at bounding box center [243, 328] width 16 height 16
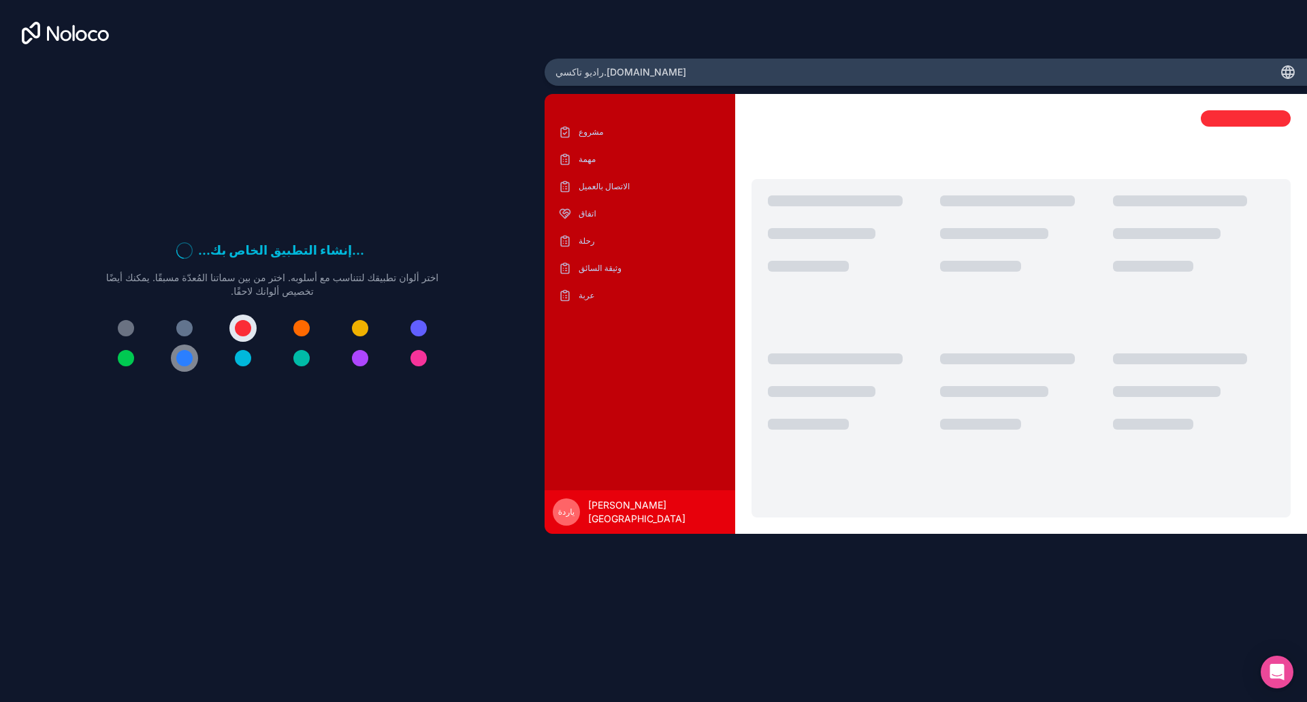
click at [183, 358] on div at bounding box center [184, 358] width 16 height 16
